Goal: Information Seeking & Learning: Learn about a topic

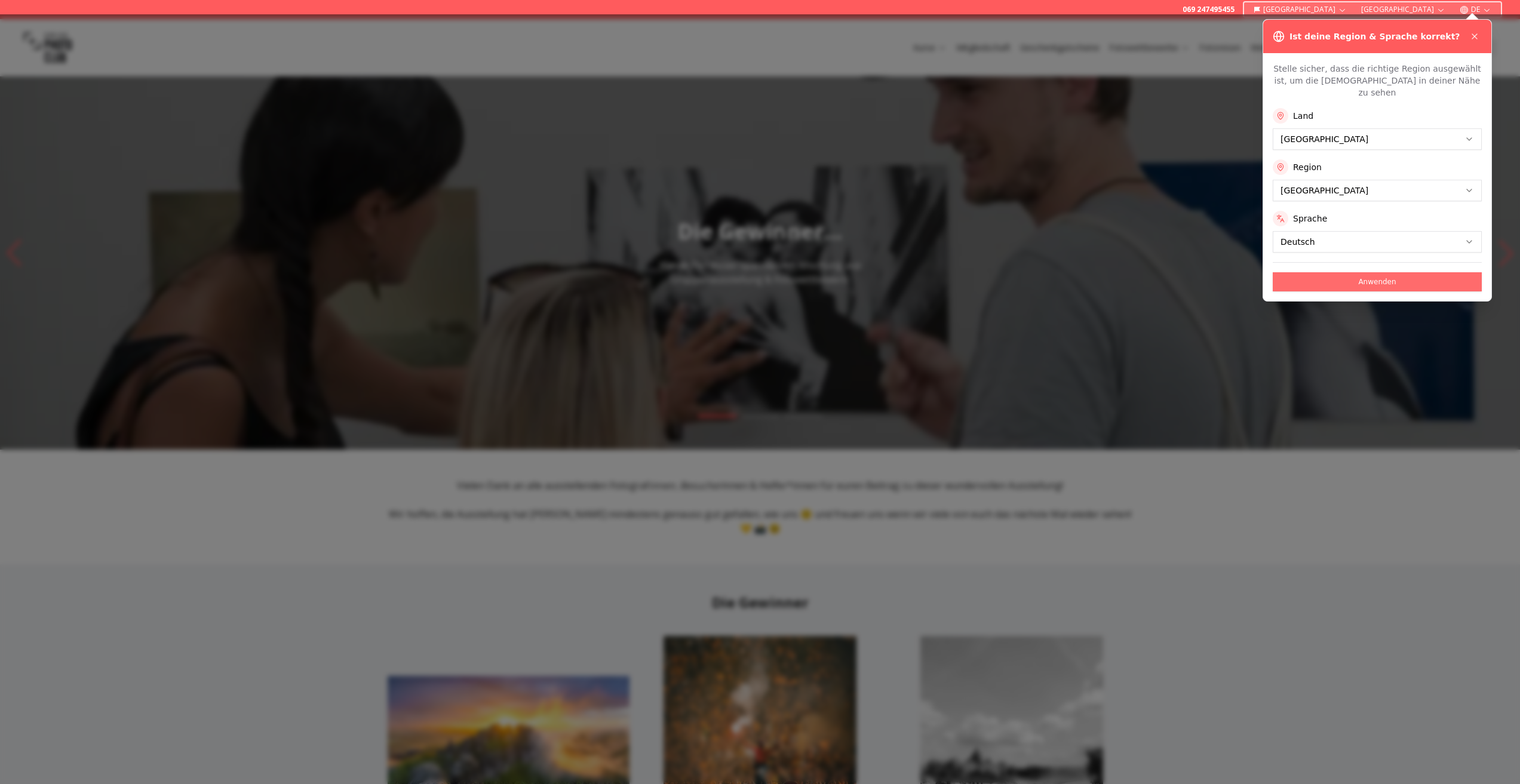
click at [1393, 273] on button "Anwenden" at bounding box center [1377, 282] width 209 height 19
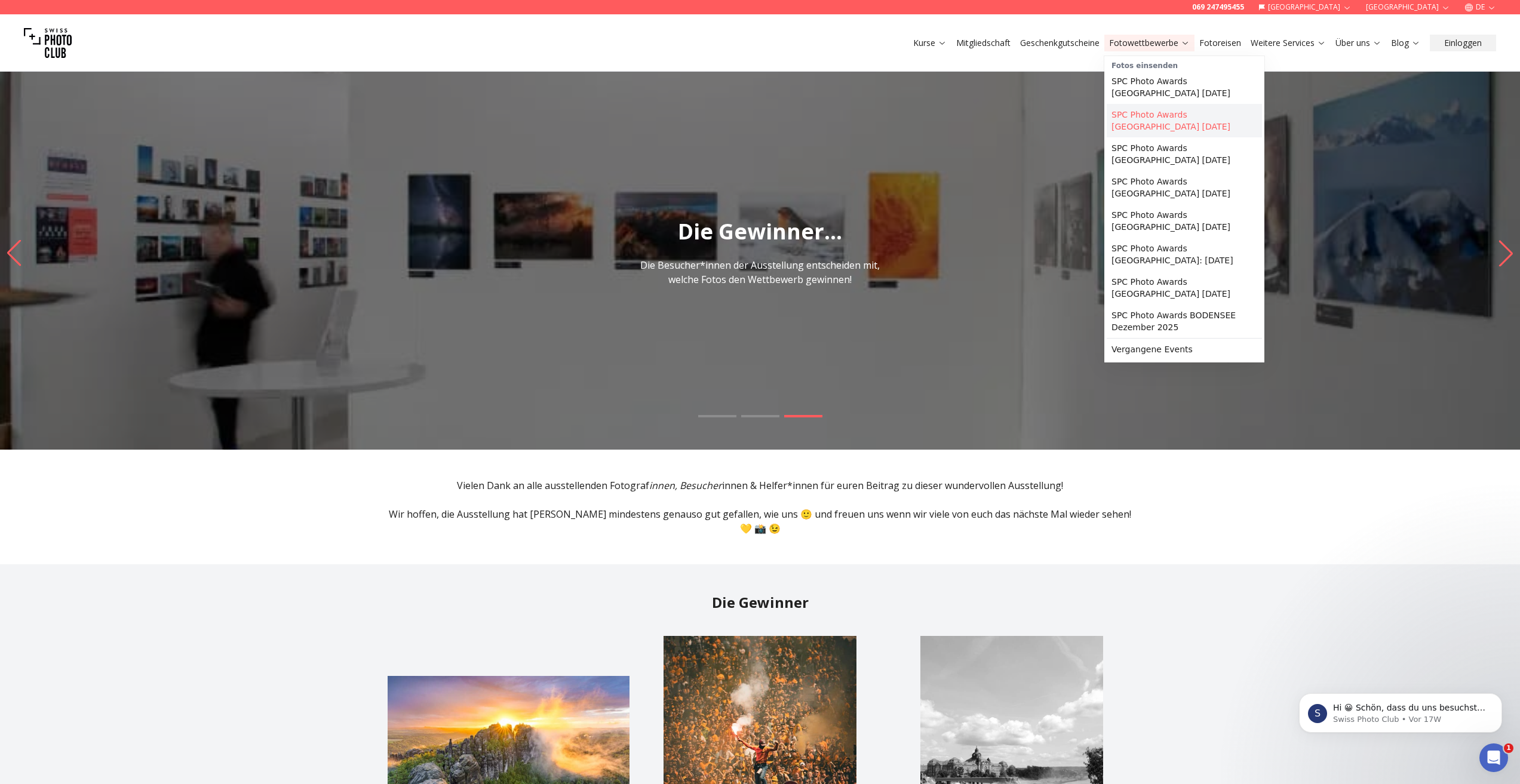
click at [1163, 109] on link "SPC Photo Awards [GEOGRAPHIC_DATA] [DATE]" at bounding box center [1184, 120] width 155 height 33
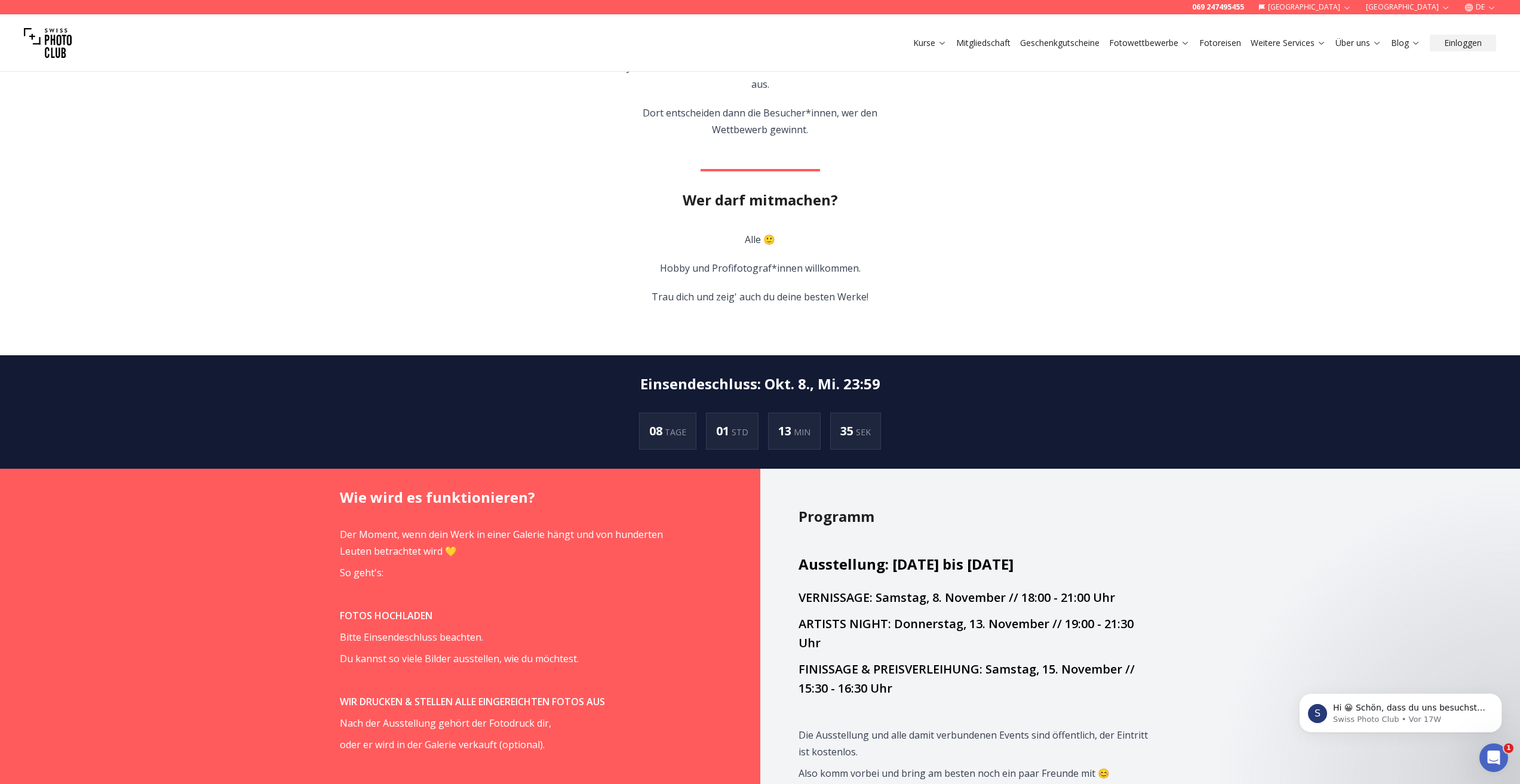
scroll to position [598, 0]
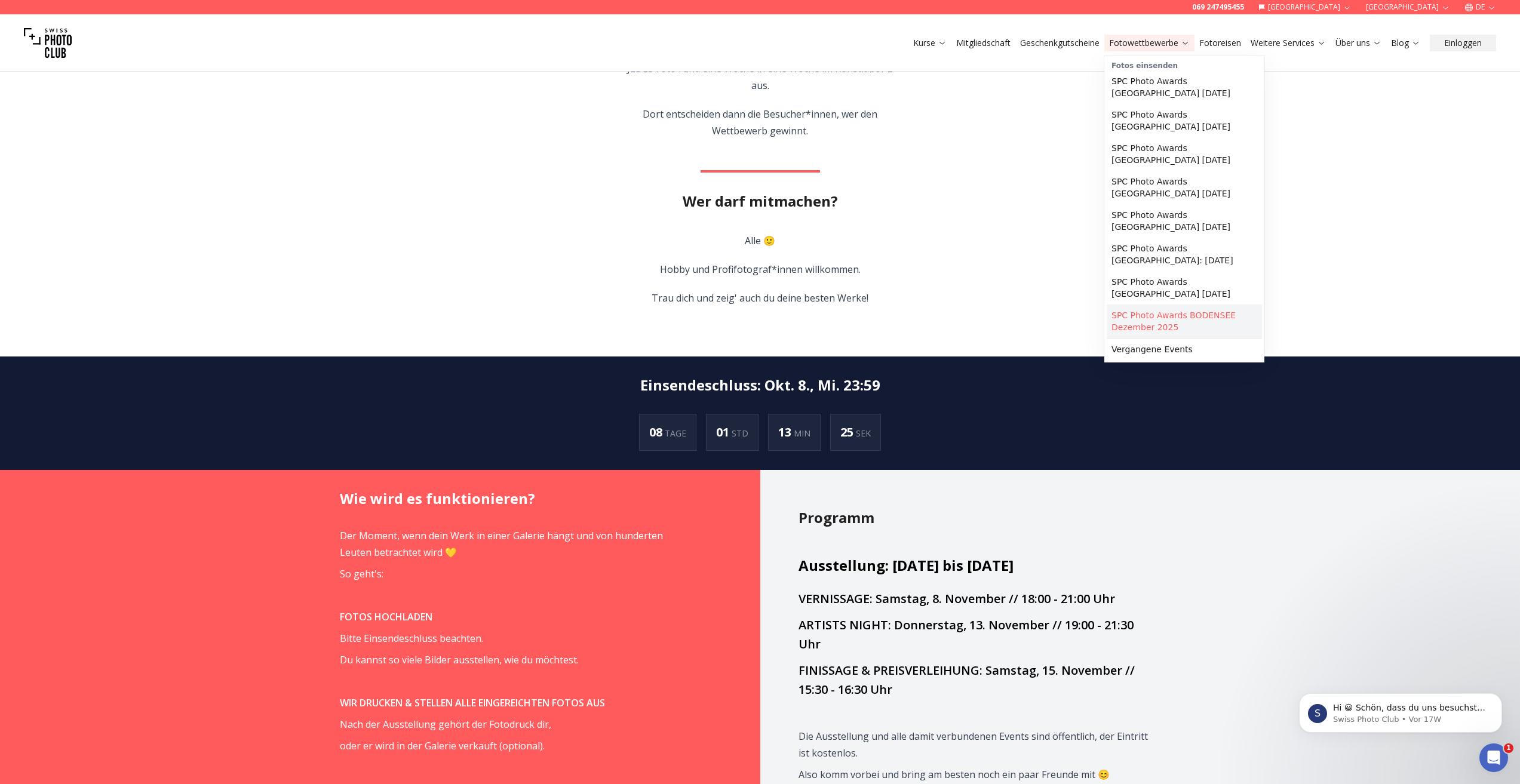
click at [1143, 306] on link "SPC Photo Awards BODENSEE Dezember 2025" at bounding box center [1184, 321] width 155 height 33
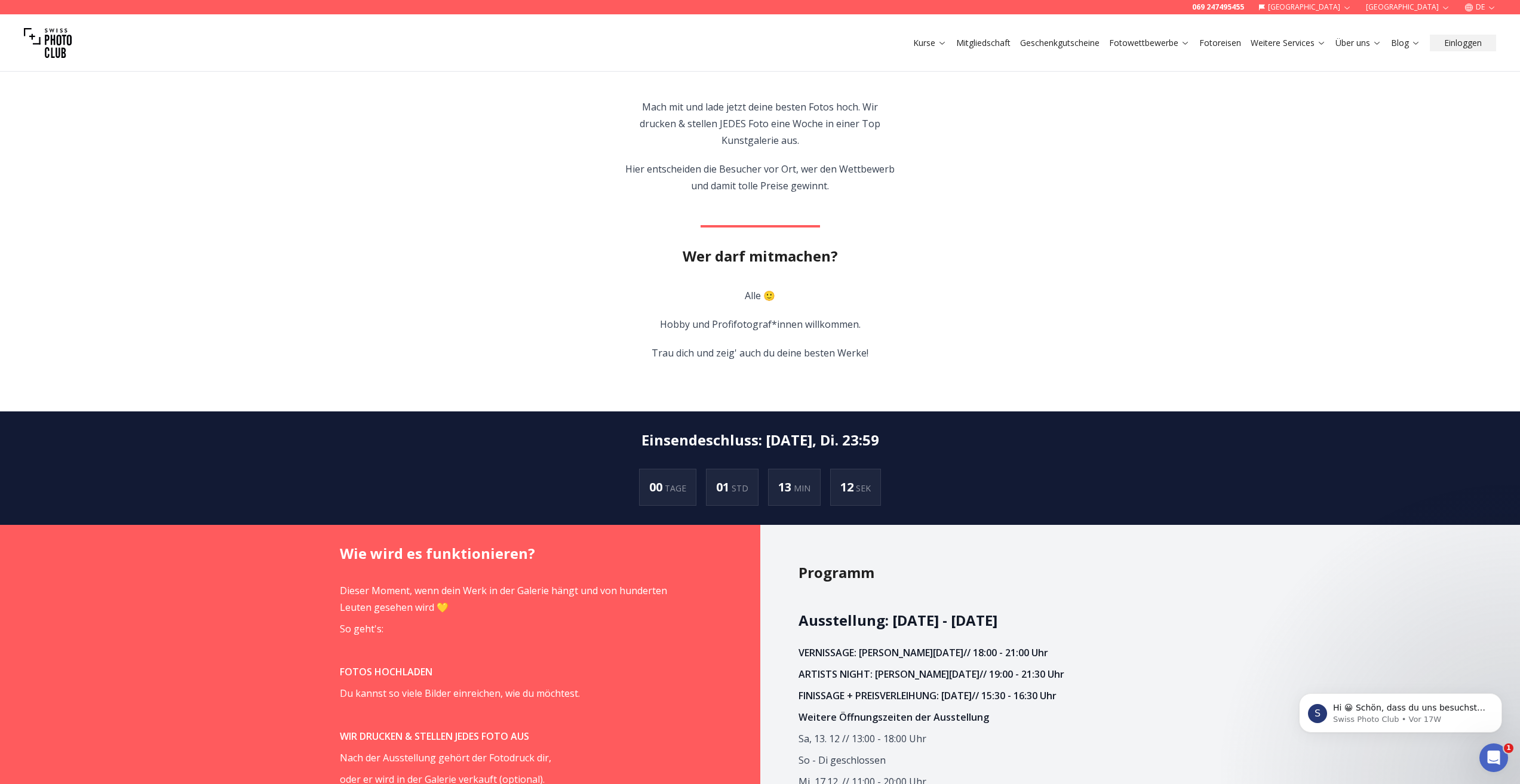
scroll to position [598, 0]
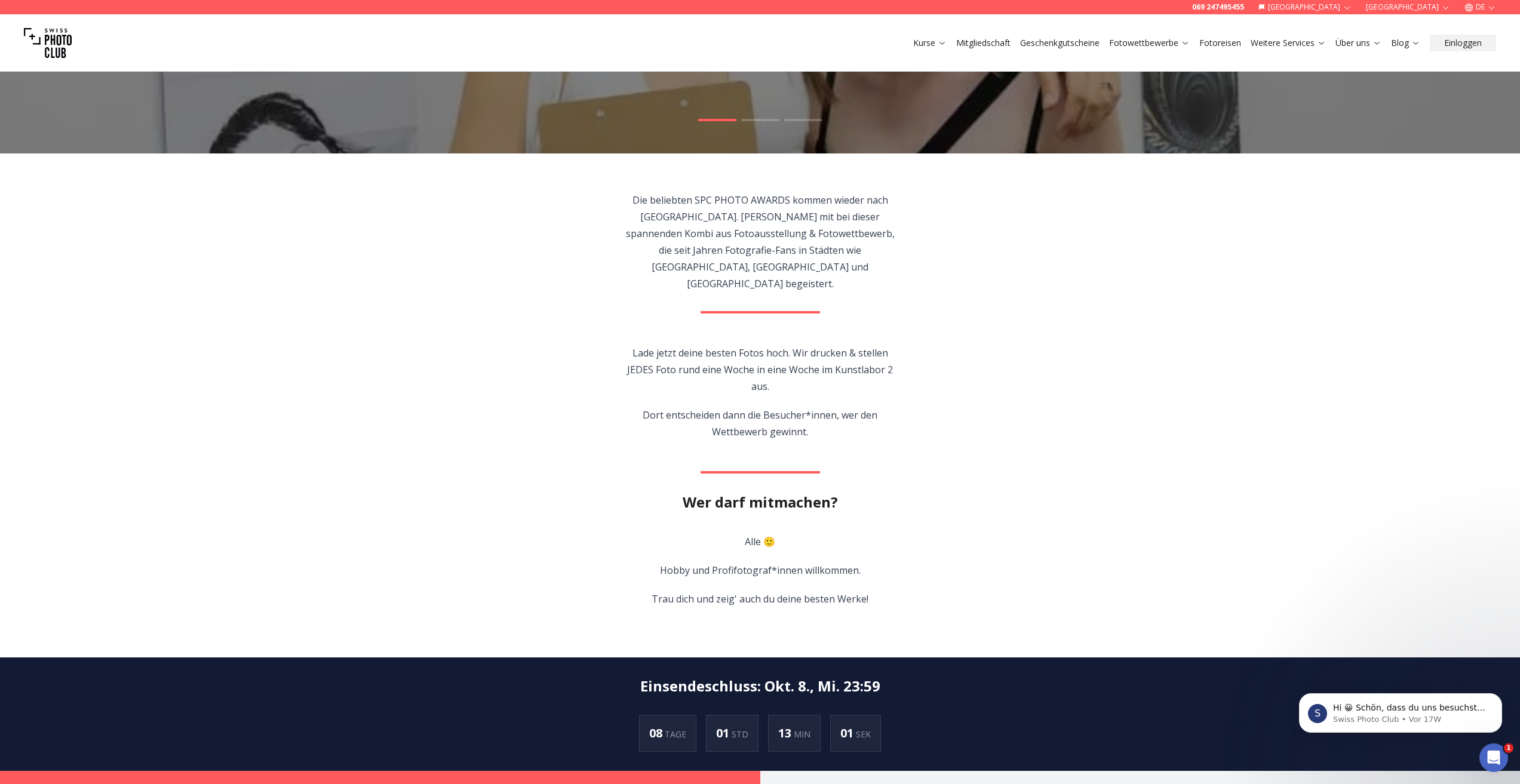
scroll to position [179, 0]
